Goal: Transaction & Acquisition: Obtain resource

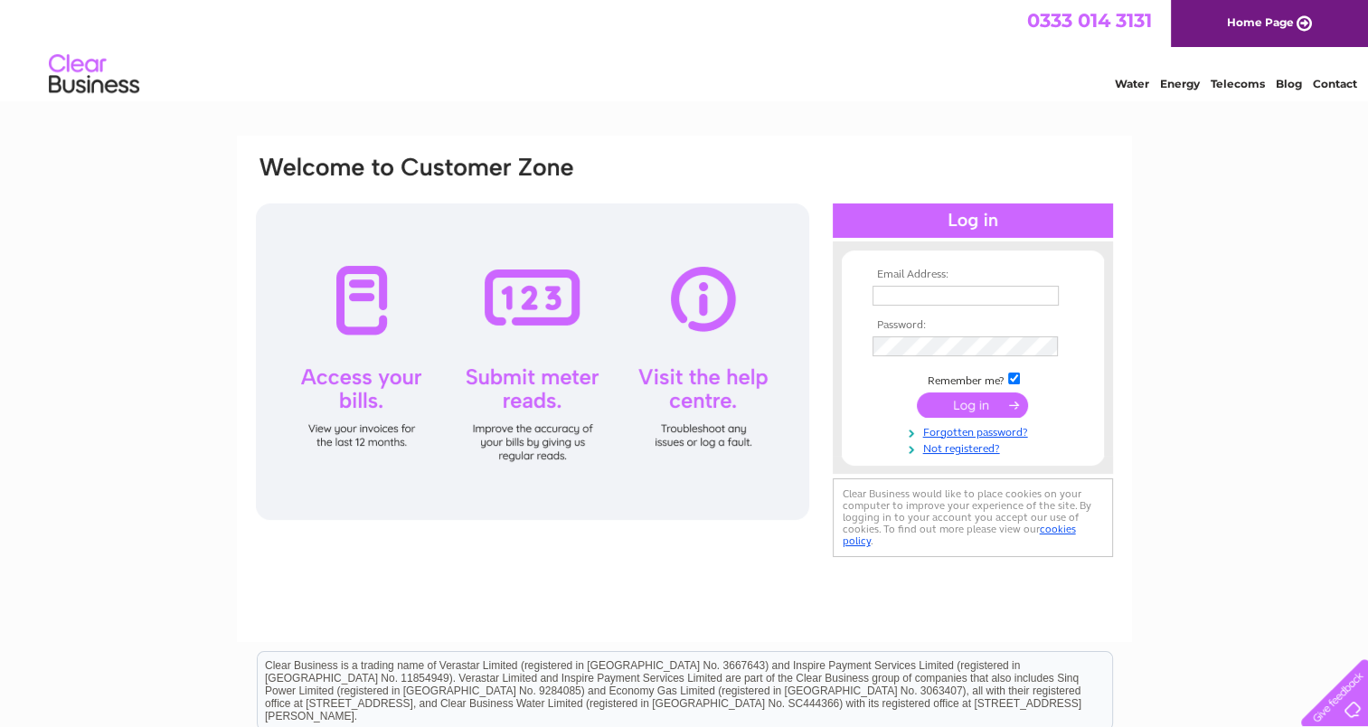
type input "lindsey.cockburn@urbanpropertymanagement.co.uk"
click at [982, 404] on input "submit" at bounding box center [972, 404] width 111 height 25
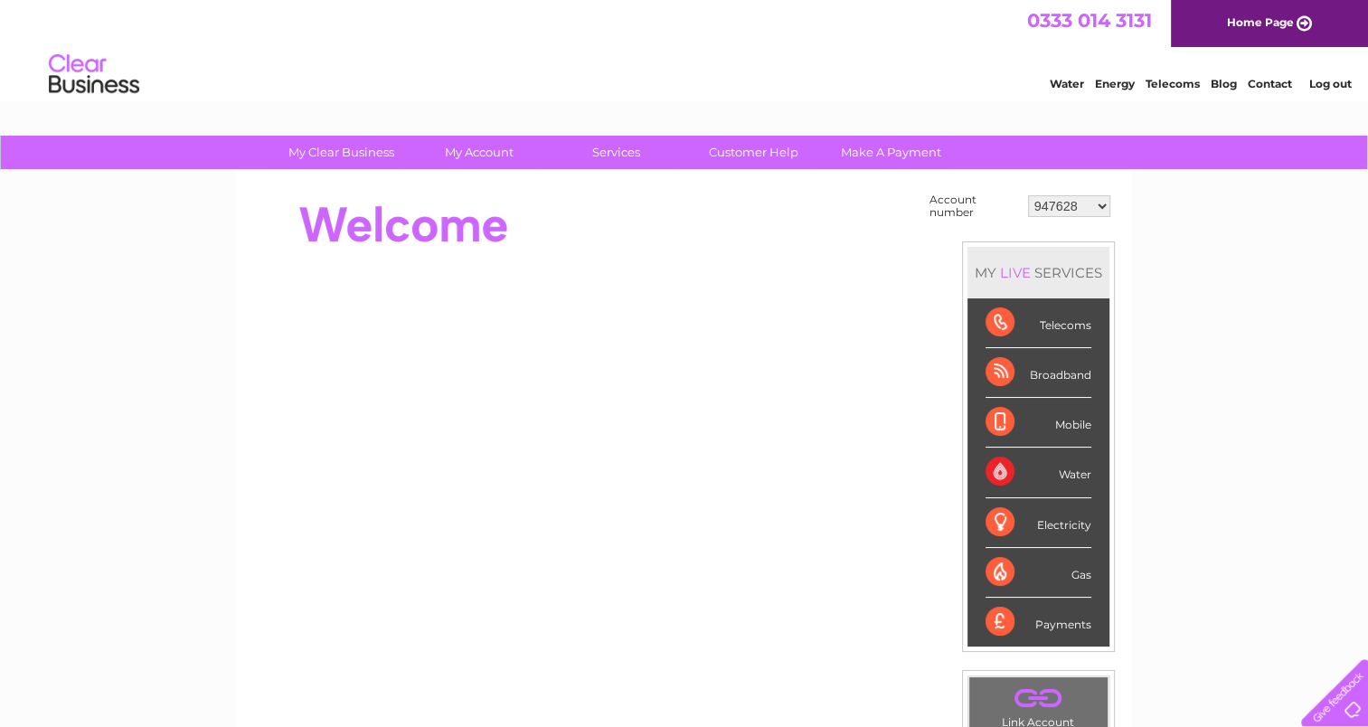
click at [1074, 195] on select "947628 30290564" at bounding box center [1069, 206] width 82 height 22
select select "30290564"
click at [1028, 195] on select "947628 30290564" at bounding box center [1069, 206] width 82 height 22
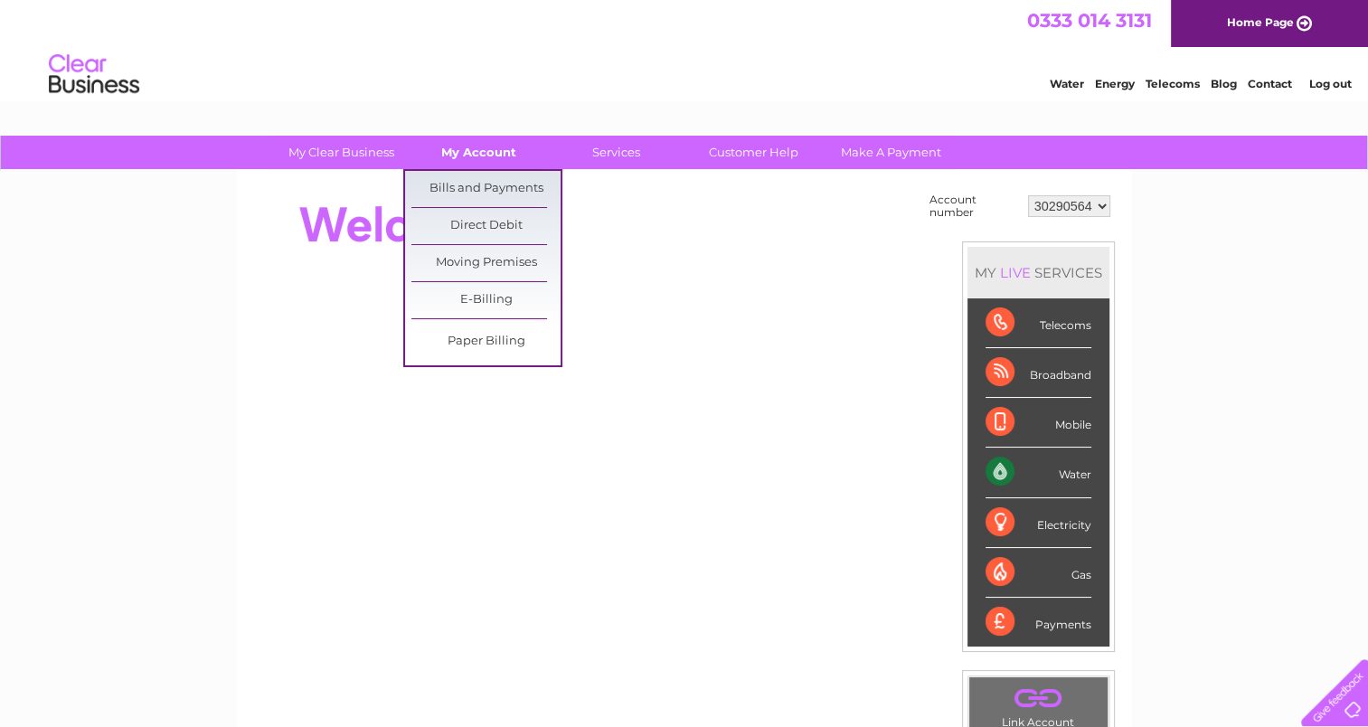
click at [481, 155] on link "My Account" at bounding box center [478, 152] width 149 height 33
click at [481, 179] on link "Bills and Payments" at bounding box center [485, 189] width 149 height 36
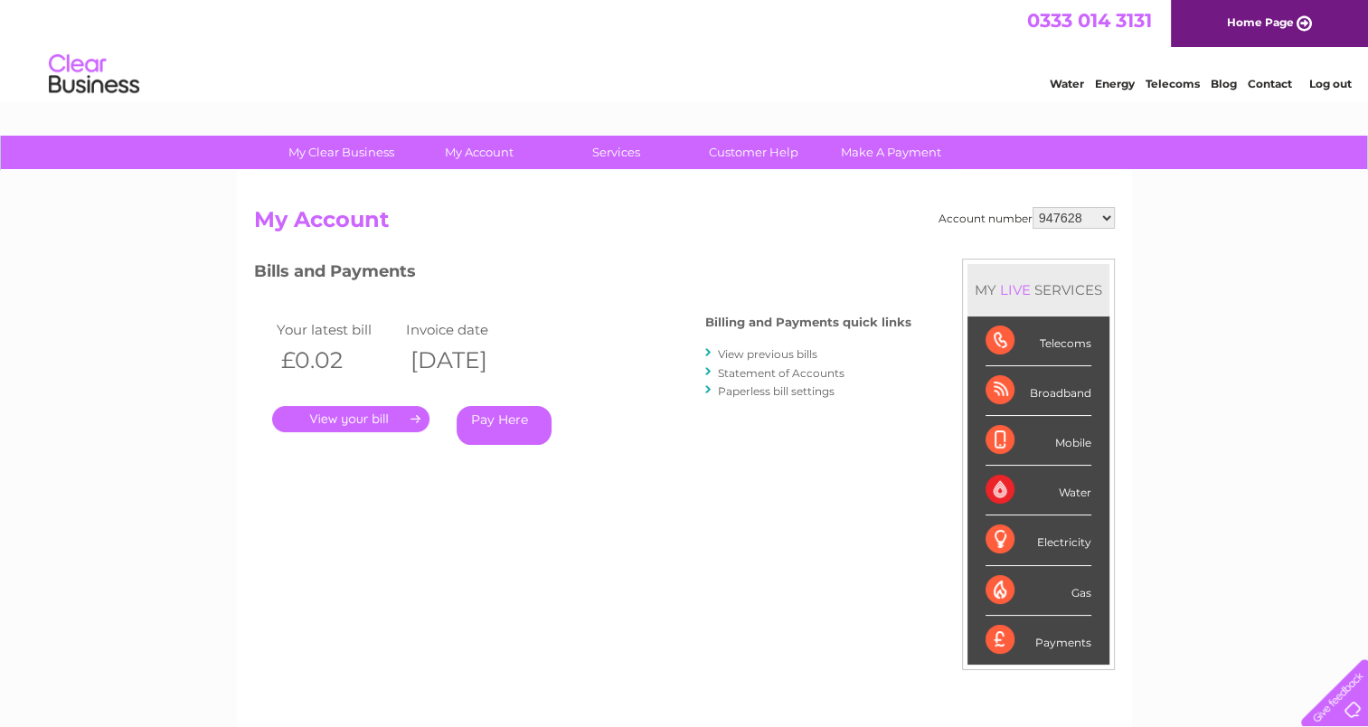
click at [1079, 216] on select "947628 30290564" at bounding box center [1073, 218] width 82 height 22
select select "30290564"
click at [1032, 207] on select "947628 30290564" at bounding box center [1073, 218] width 82 height 22
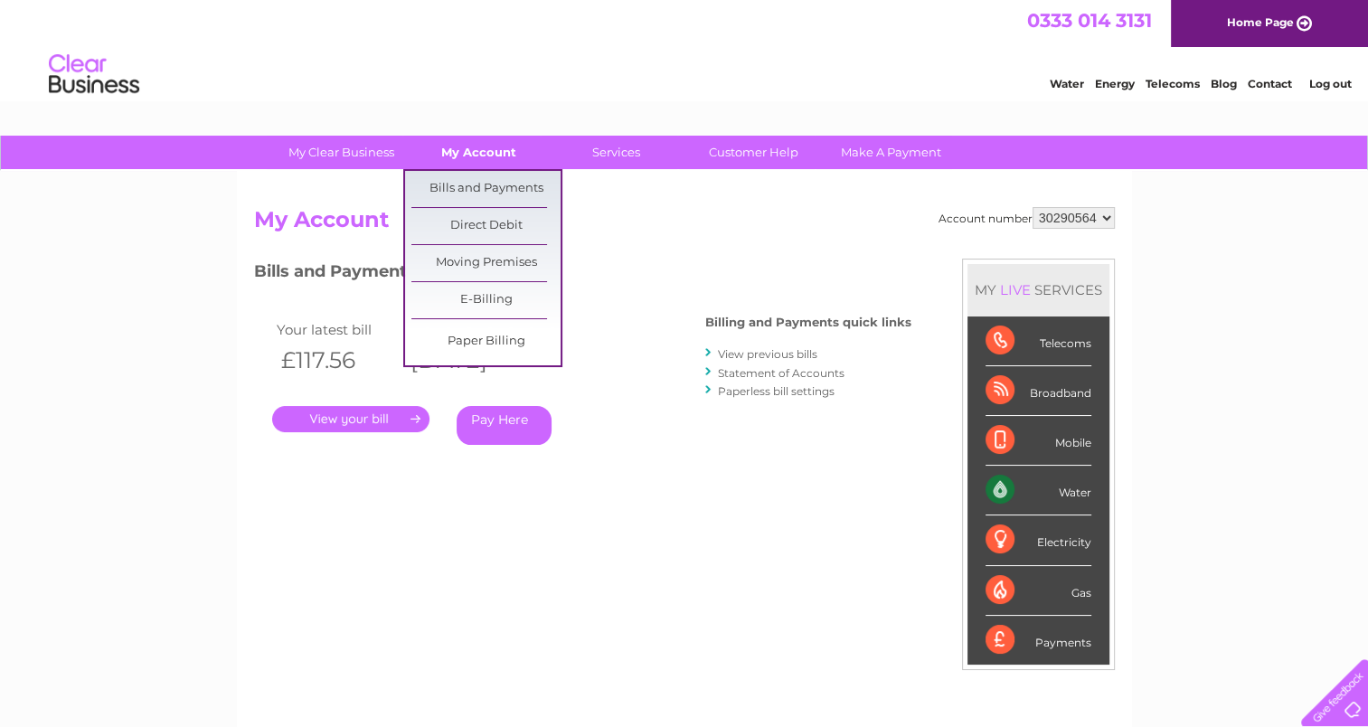
click at [477, 149] on link "My Account" at bounding box center [478, 152] width 149 height 33
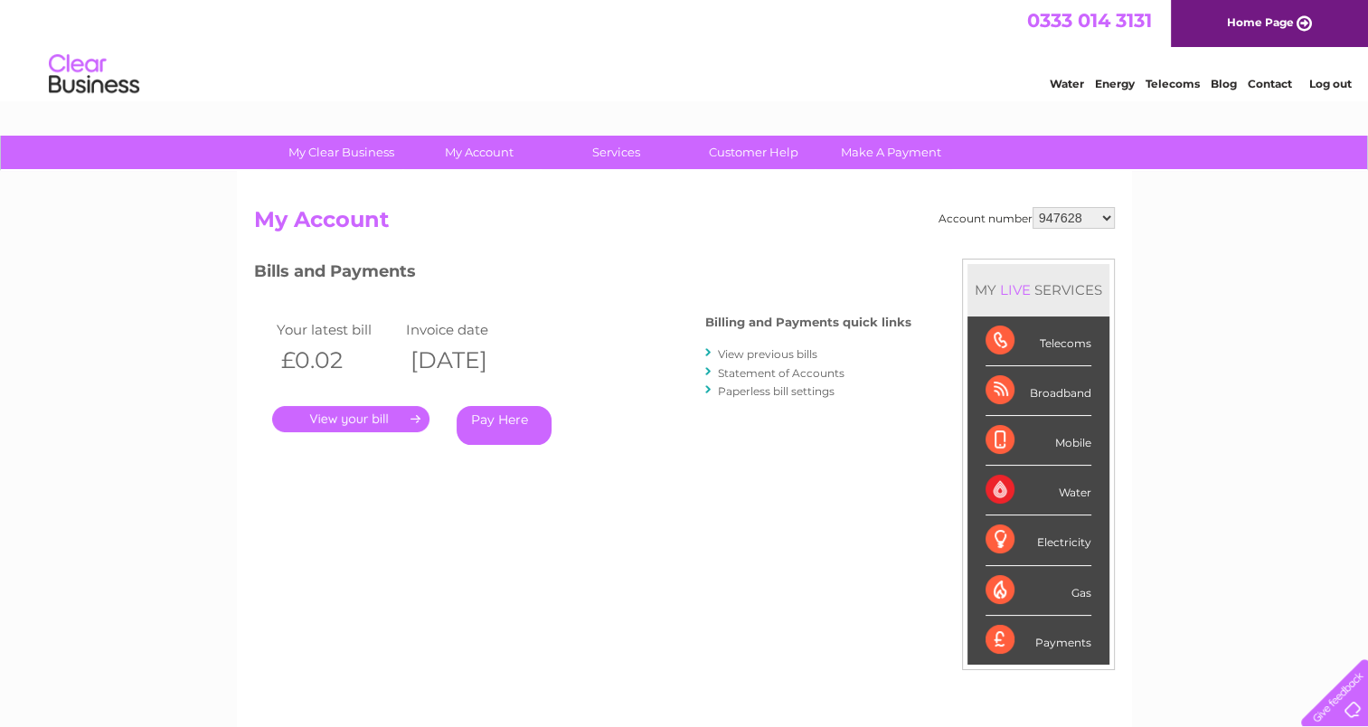
click at [1082, 216] on select "947628 30290564" at bounding box center [1073, 218] width 82 height 22
select select "30290564"
click at [1032, 207] on select "947628 30290564" at bounding box center [1073, 218] width 82 height 22
click at [384, 421] on link "." at bounding box center [350, 419] width 157 height 26
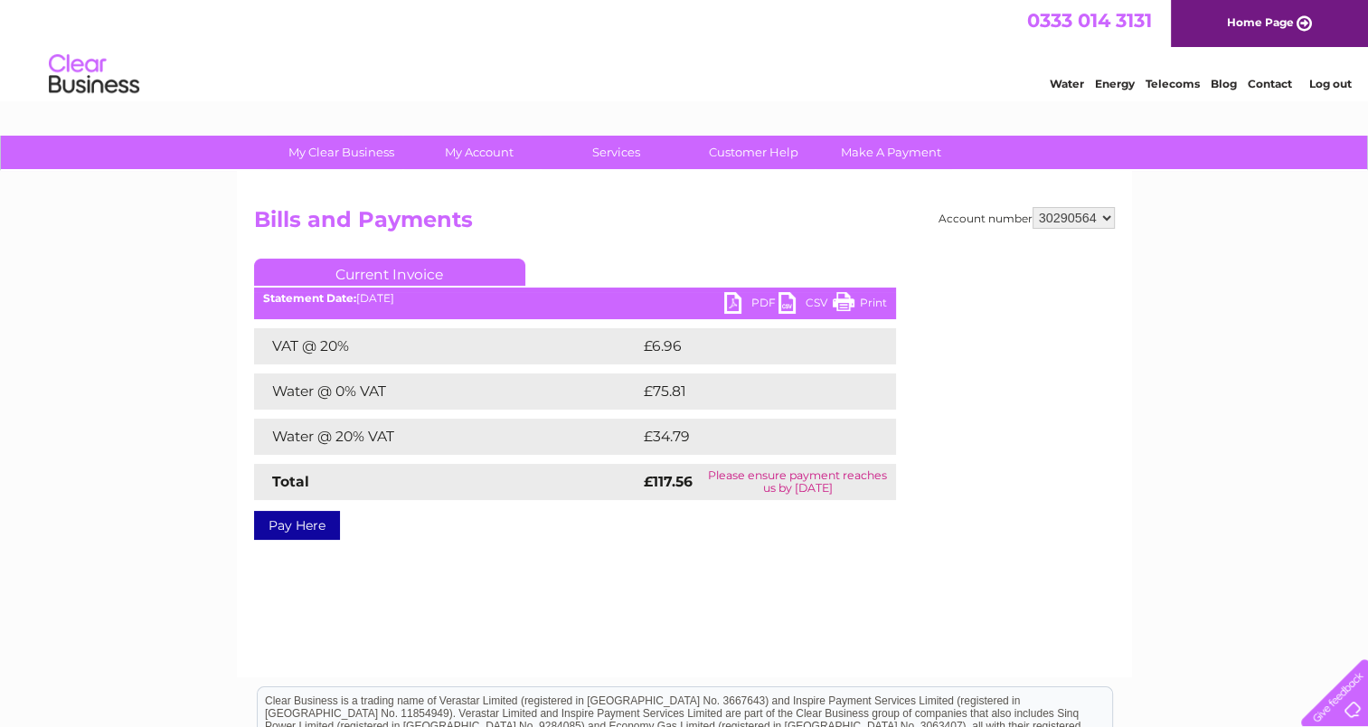
click at [384, 421] on td "Water @ 20% VAT" at bounding box center [446, 437] width 385 height 36
click at [738, 303] on link "PDF" at bounding box center [751, 305] width 54 height 26
